Goal: Navigation & Orientation: Find specific page/section

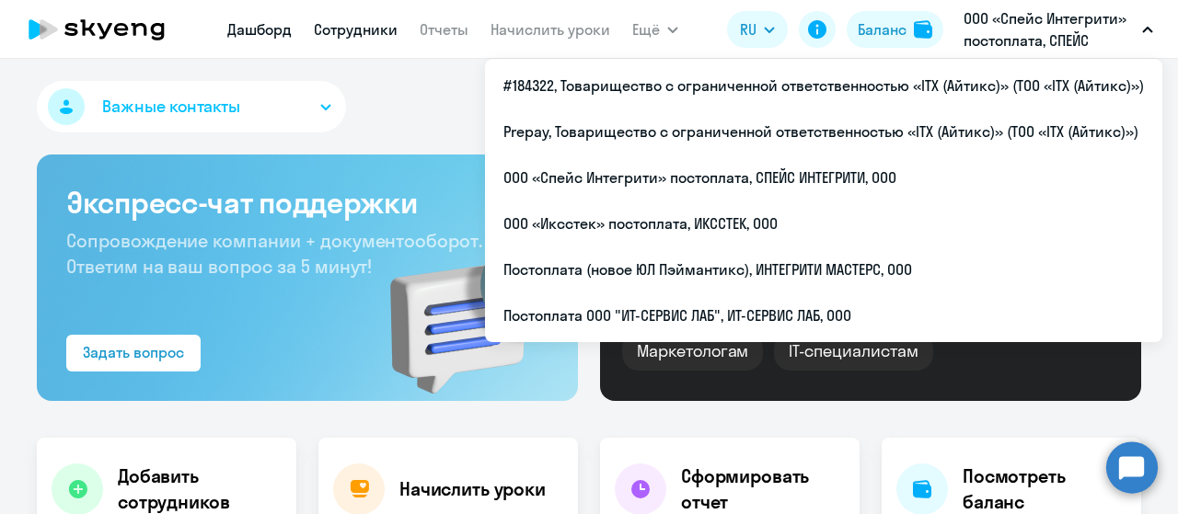
click at [348, 38] on link "Сотрудники" at bounding box center [356, 29] width 84 height 18
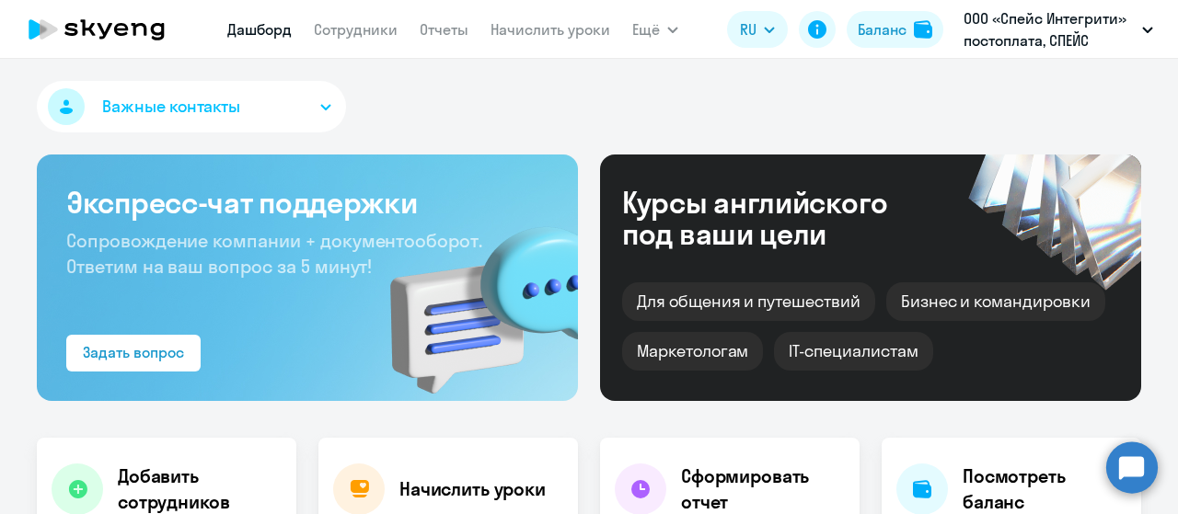
select select "30"
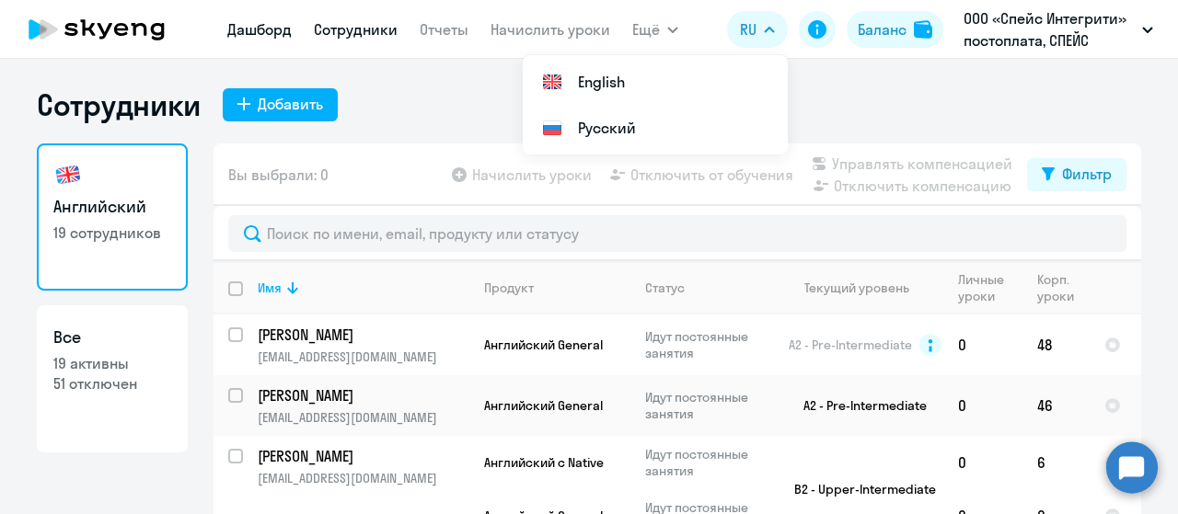
click at [259, 34] on link "Дашборд" at bounding box center [259, 29] width 64 height 18
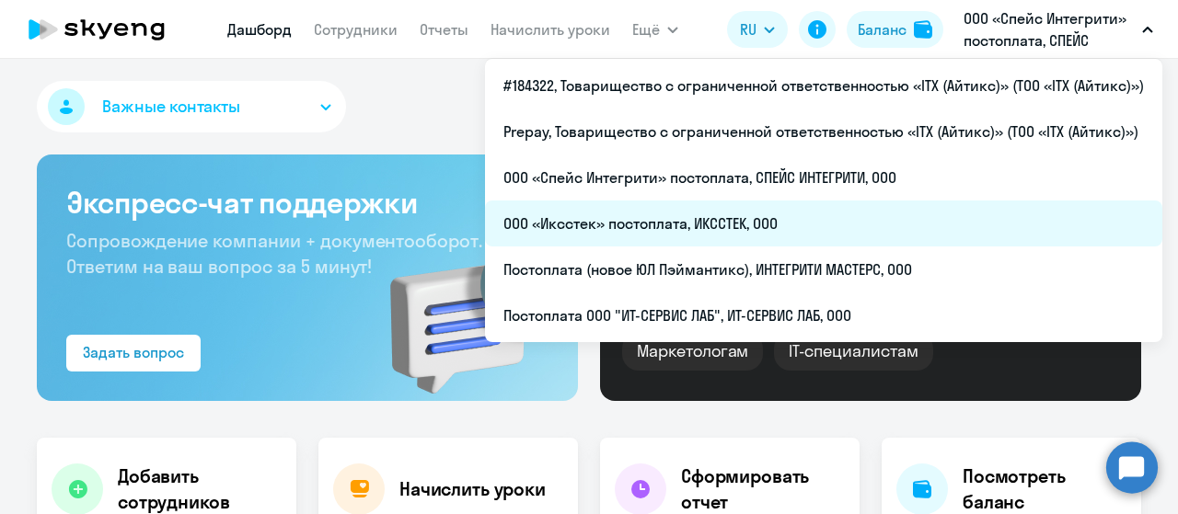
click at [717, 230] on li "ООО «Иксстек» постоплата, ИКССТЕК, ООО" at bounding box center [823, 224] width 677 height 46
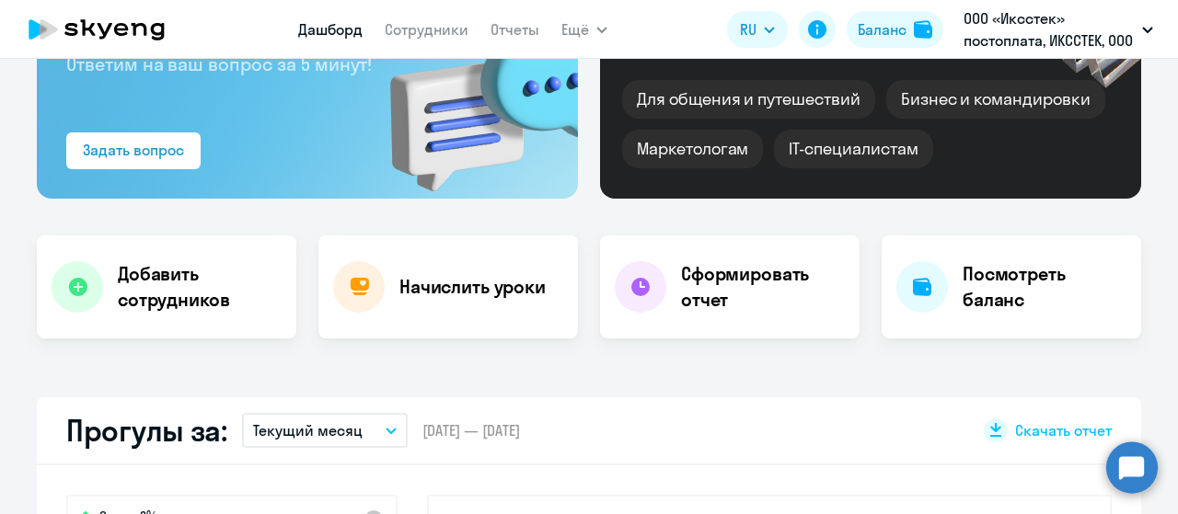
scroll to position [368, 0]
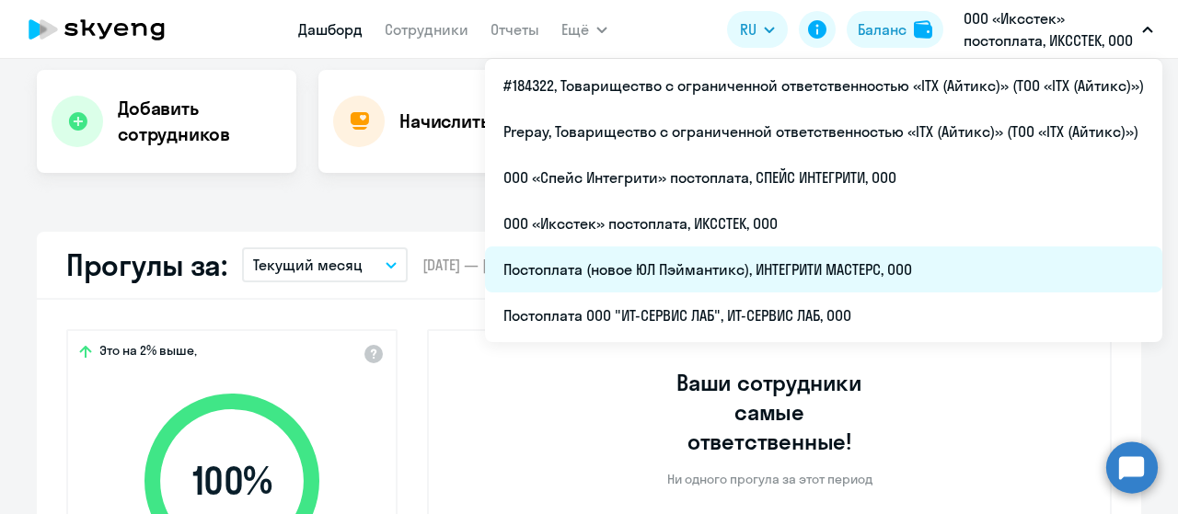
click at [835, 274] on li "Постоплата (новое ЮЛ Пэймантикс), ИНТЕГРИТИ МАСТЕРС, ООО" at bounding box center [823, 270] width 677 height 46
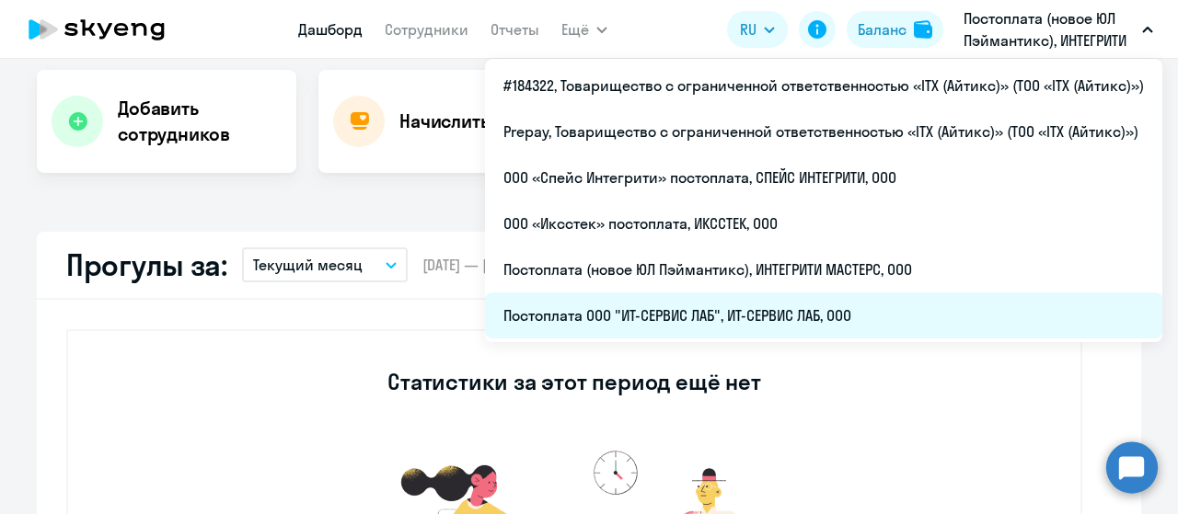
click at [819, 314] on li "Постоплата ООО "ИТ-СЕРВИС ЛАБ", ИТ-СЕРВИС ЛАБ, ООО" at bounding box center [823, 316] width 677 height 46
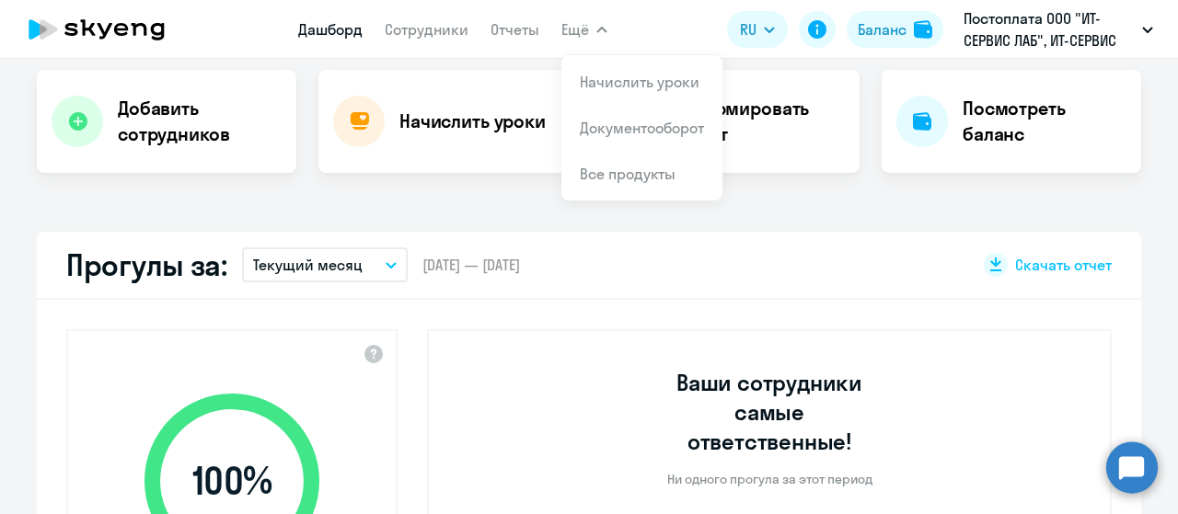
select select "30"
